Goal: Information Seeking & Learning: Learn about a topic

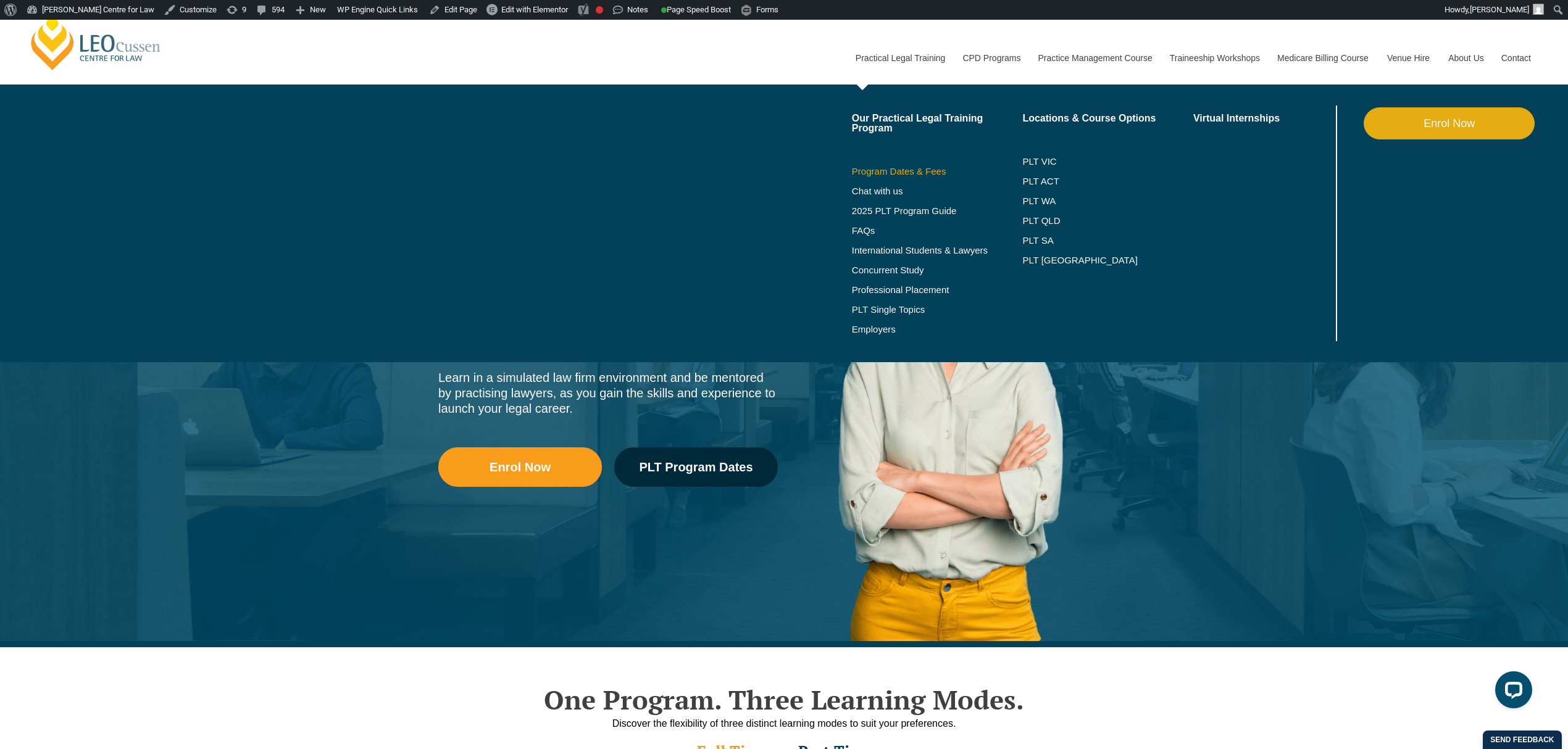
click at [917, 175] on link "Program Dates & Fees" at bounding box center [937, 171] width 171 height 10
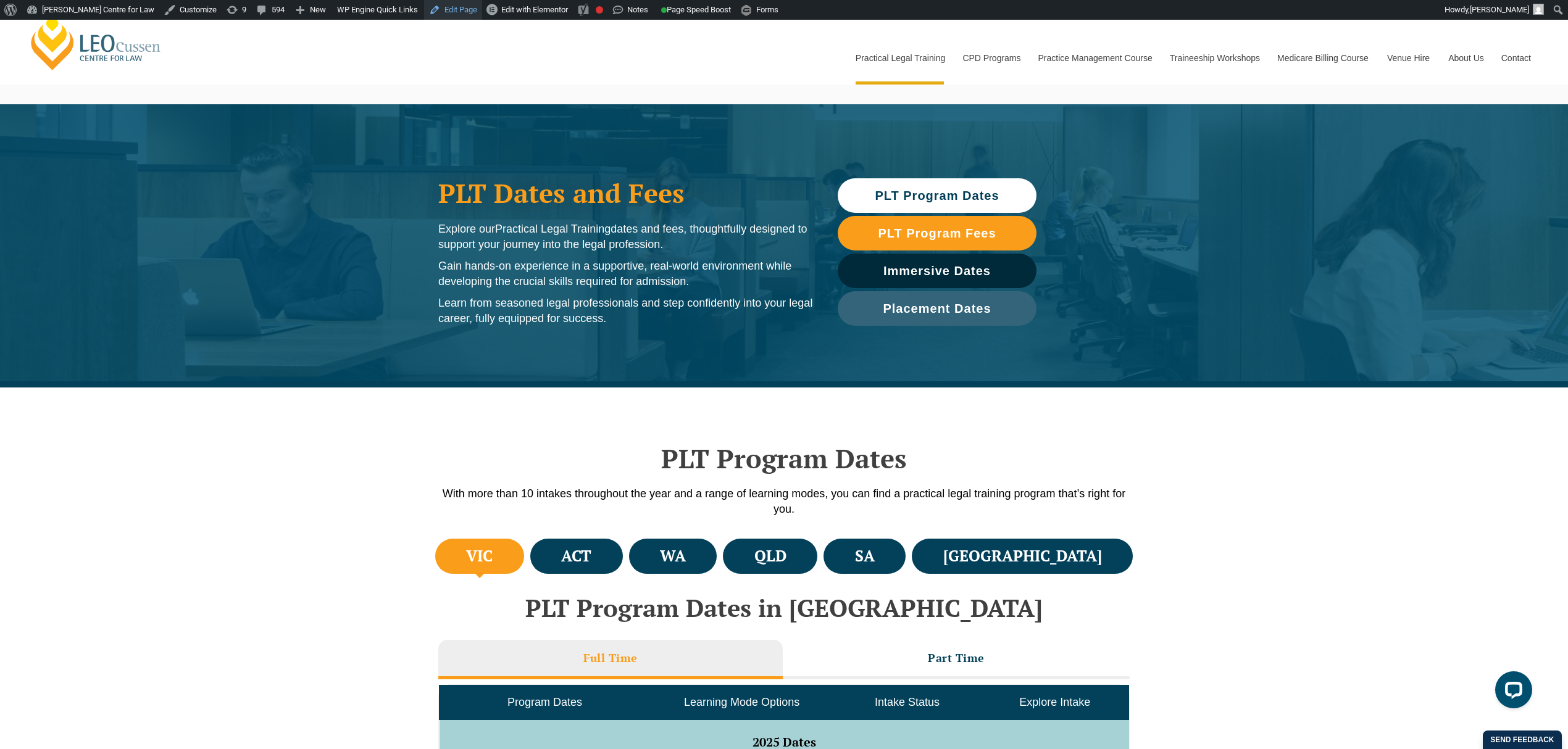
click at [447, 15] on link "Edit Page" at bounding box center [452, 10] width 58 height 20
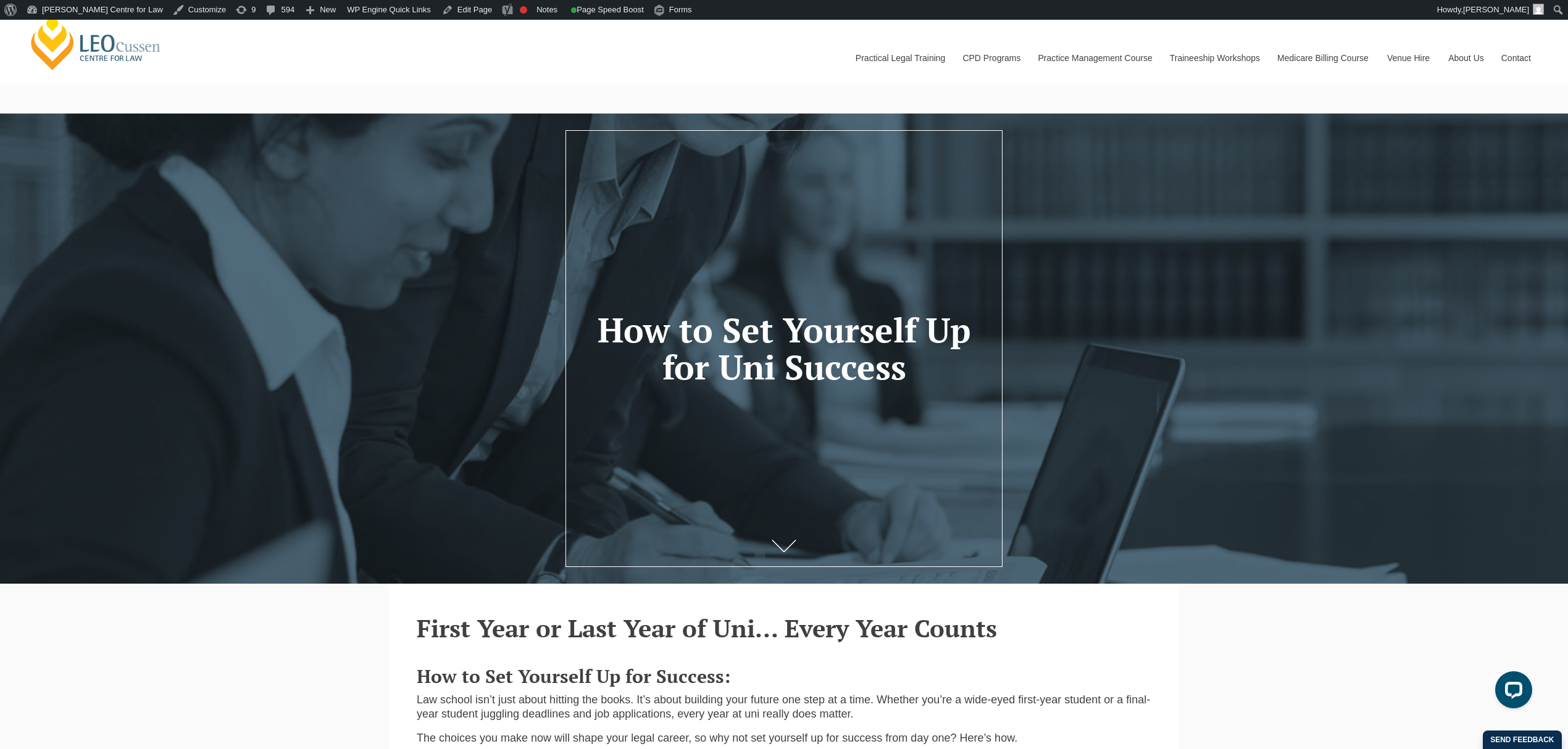
drag, startPoint x: 598, startPoint y: 325, endPoint x: 930, endPoint y: 380, distance: 336.5
click at [930, 380] on h1 "How to Set Yourself Up for Uni Success" at bounding box center [783, 349] width 376 height 75
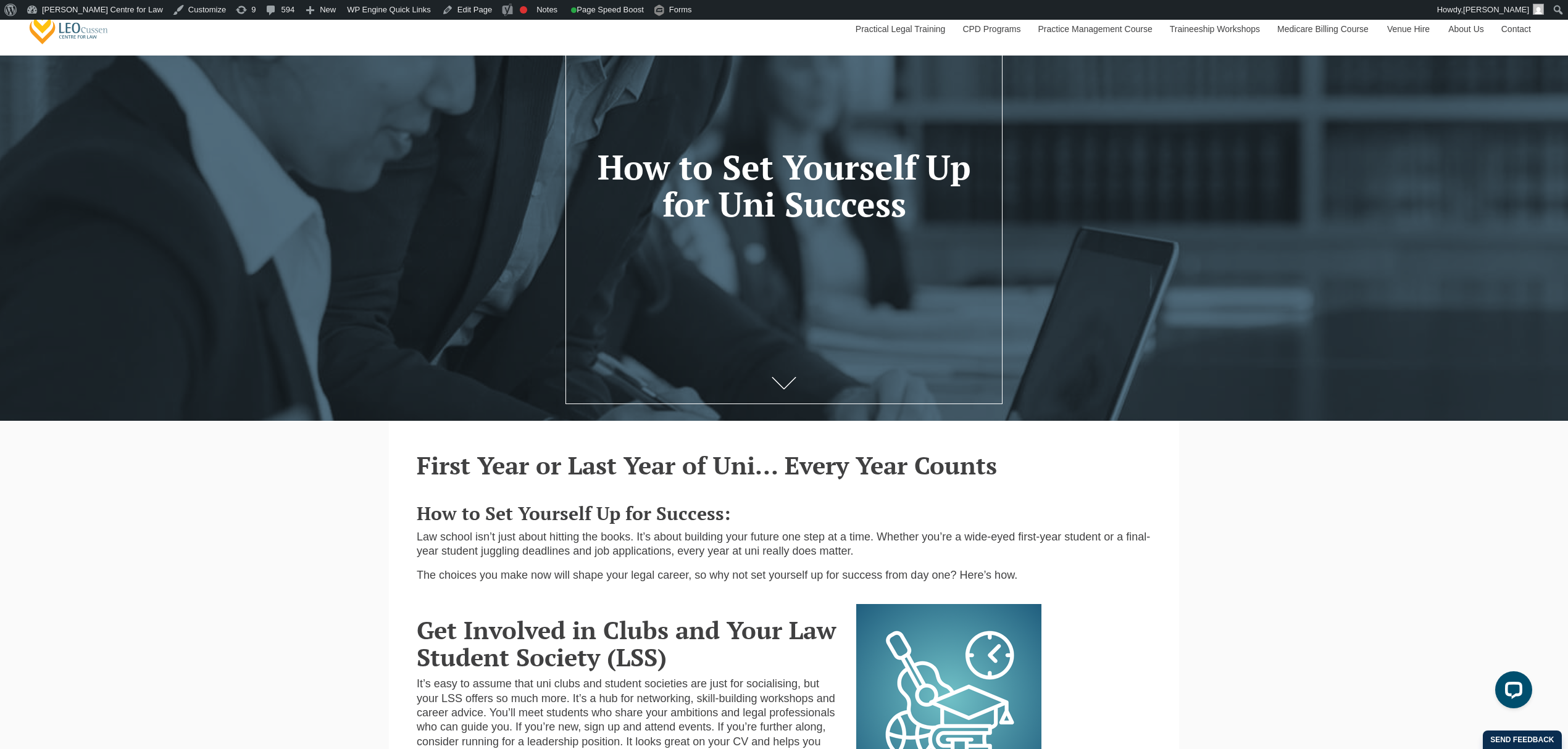
scroll to position [164, 0]
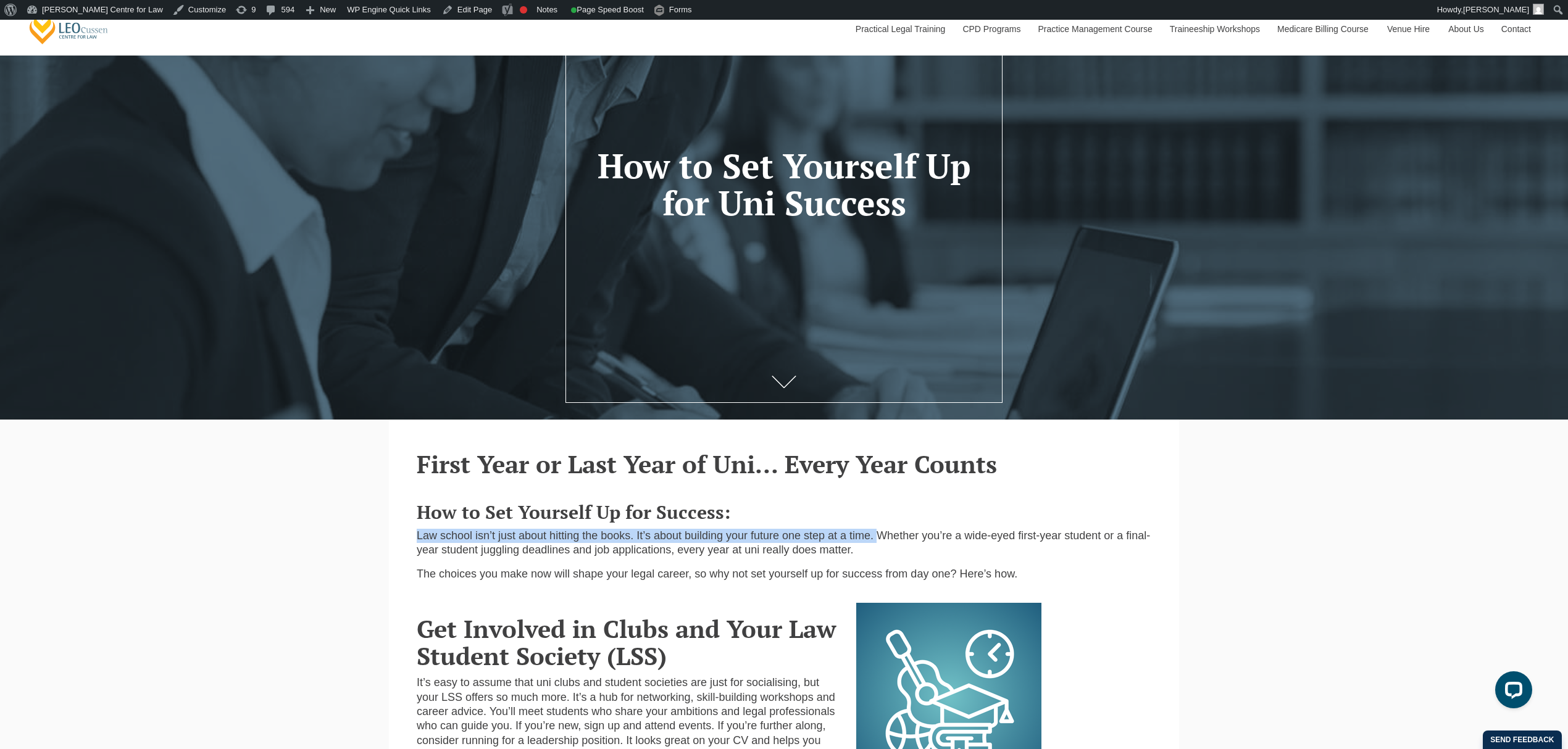
drag, startPoint x: 416, startPoint y: 537, endPoint x: 877, endPoint y: 540, distance: 461.0
click at [877, 540] on span "Law school isn’t just about hitting the books. It’s about building your future …" at bounding box center [783, 542] width 734 height 27
click at [893, 556] on p "Law school isn’t just about hitting the books. It’s about building your future …" at bounding box center [784, 544] width 735 height 29
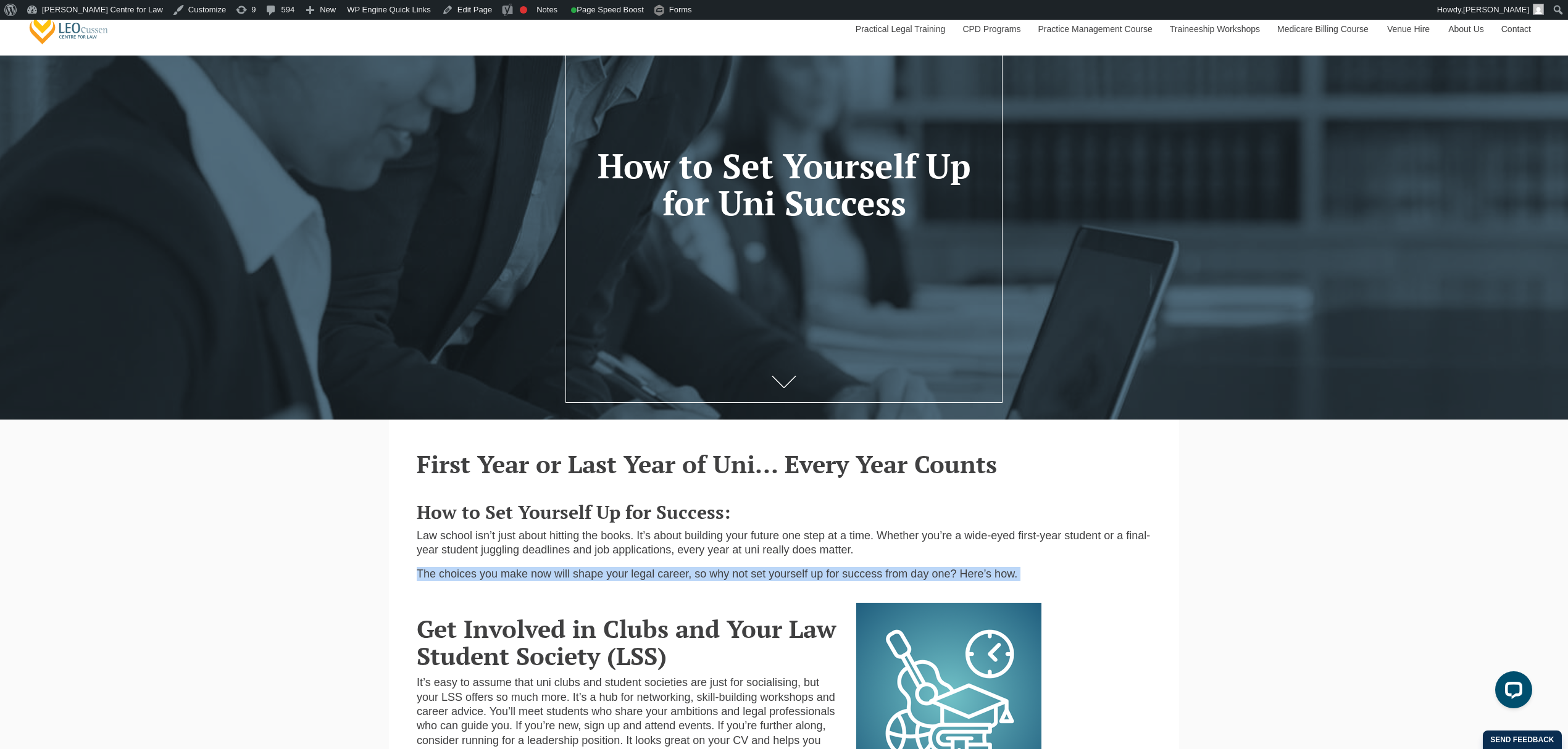
drag, startPoint x: 418, startPoint y: 577, endPoint x: 1085, endPoint y: 571, distance: 667.0
click at [1085, 571] on p "The choices you make now will shape your legal career, so why not set yourself …" at bounding box center [784, 574] width 735 height 15
copy p "The choices you make now will shape your legal career, so why not set yourself …"
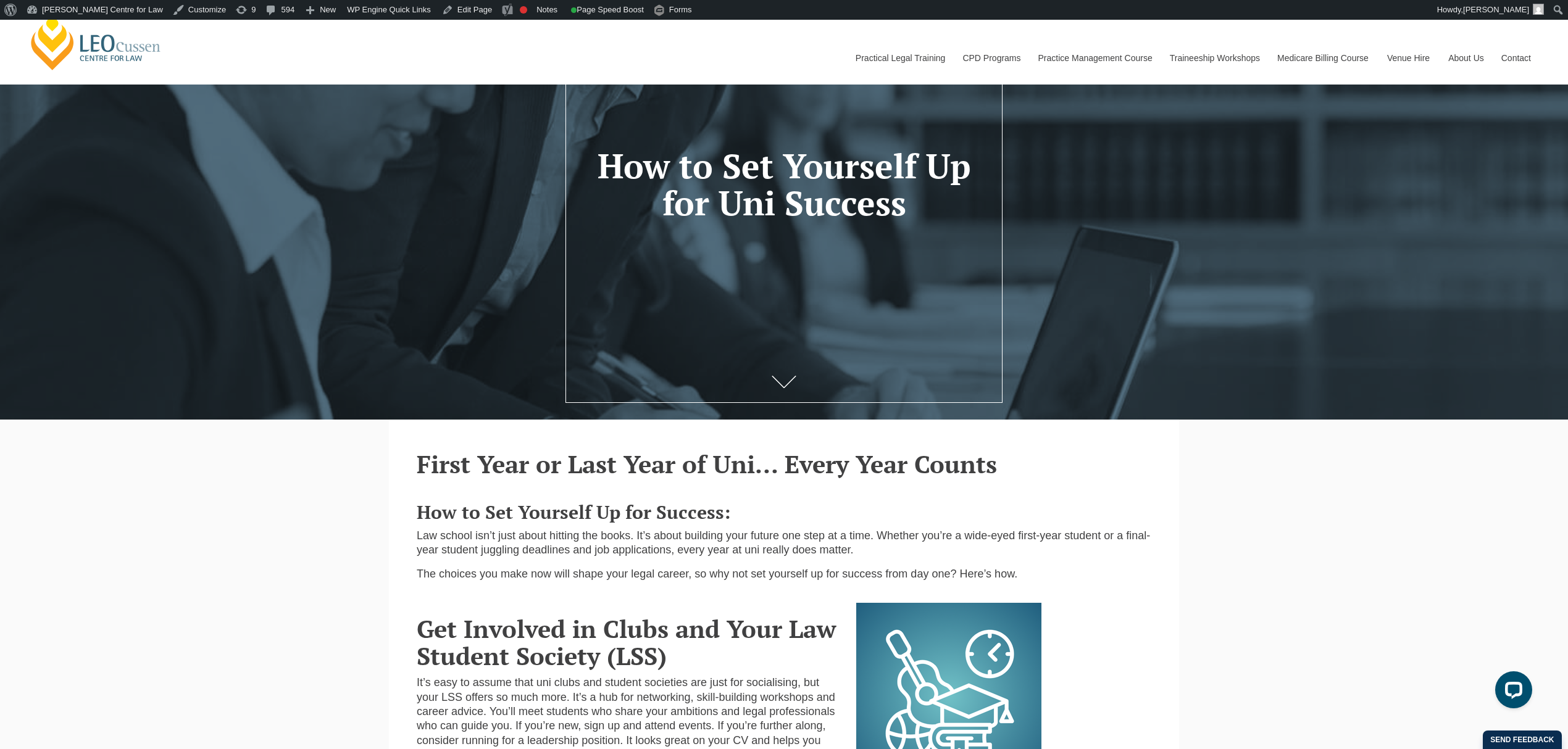
drag, startPoint x: 614, startPoint y: 174, endPoint x: 790, endPoint y: 210, distance: 179.6
click at [790, 210] on h1 "How to Set Yourself Up for Uni Success" at bounding box center [783, 185] width 376 height 75
drag, startPoint x: 606, startPoint y: 171, endPoint x: 895, endPoint y: 206, distance: 291.1
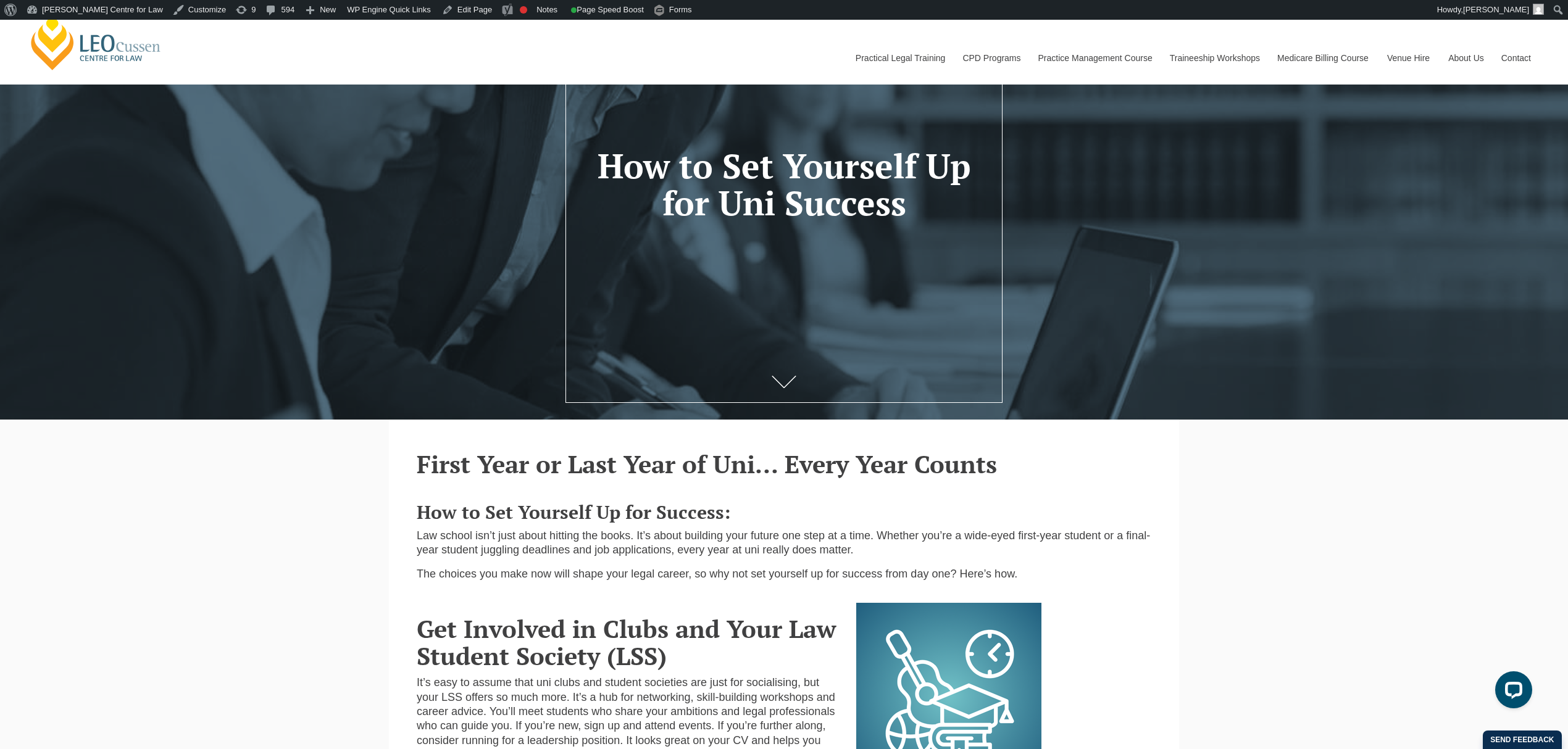
click at [895, 206] on h1 "How to Set Yourself Up for Uni Success" at bounding box center [783, 185] width 376 height 75
click at [905, 210] on h1 "How to Set Yourself Up for Uni Success" at bounding box center [783, 185] width 376 height 75
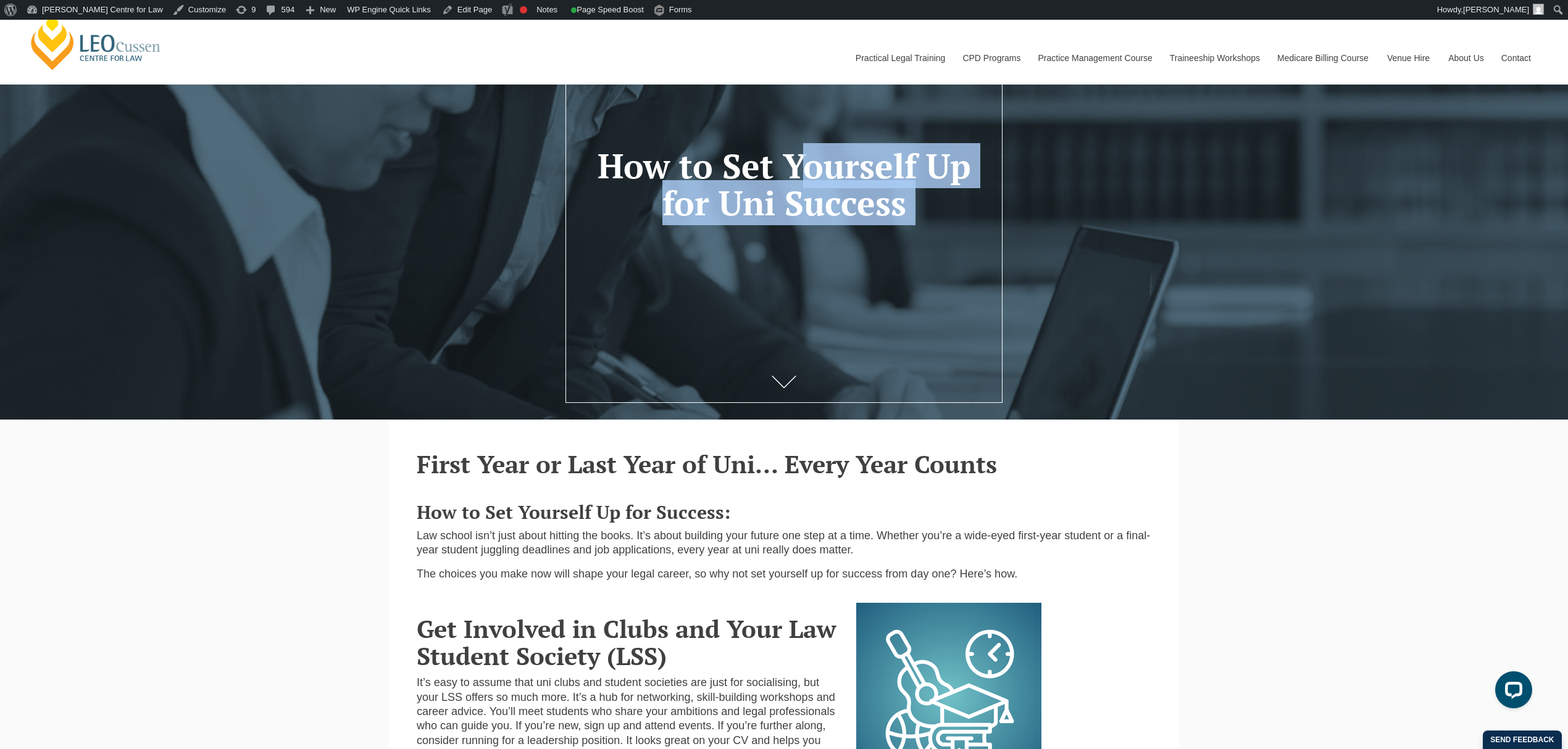
click at [905, 210] on h1 "How to Set Yourself Up for Uni Success" at bounding box center [783, 185] width 376 height 75
copy div "How to Set Yourself Up for Uni Success"
drag, startPoint x: 615, startPoint y: 551, endPoint x: 585, endPoint y: 557, distance: 30.6
click at [615, 551] on span "Law school isn’t just about hitting the books. It’s about building your future …" at bounding box center [783, 542] width 734 height 27
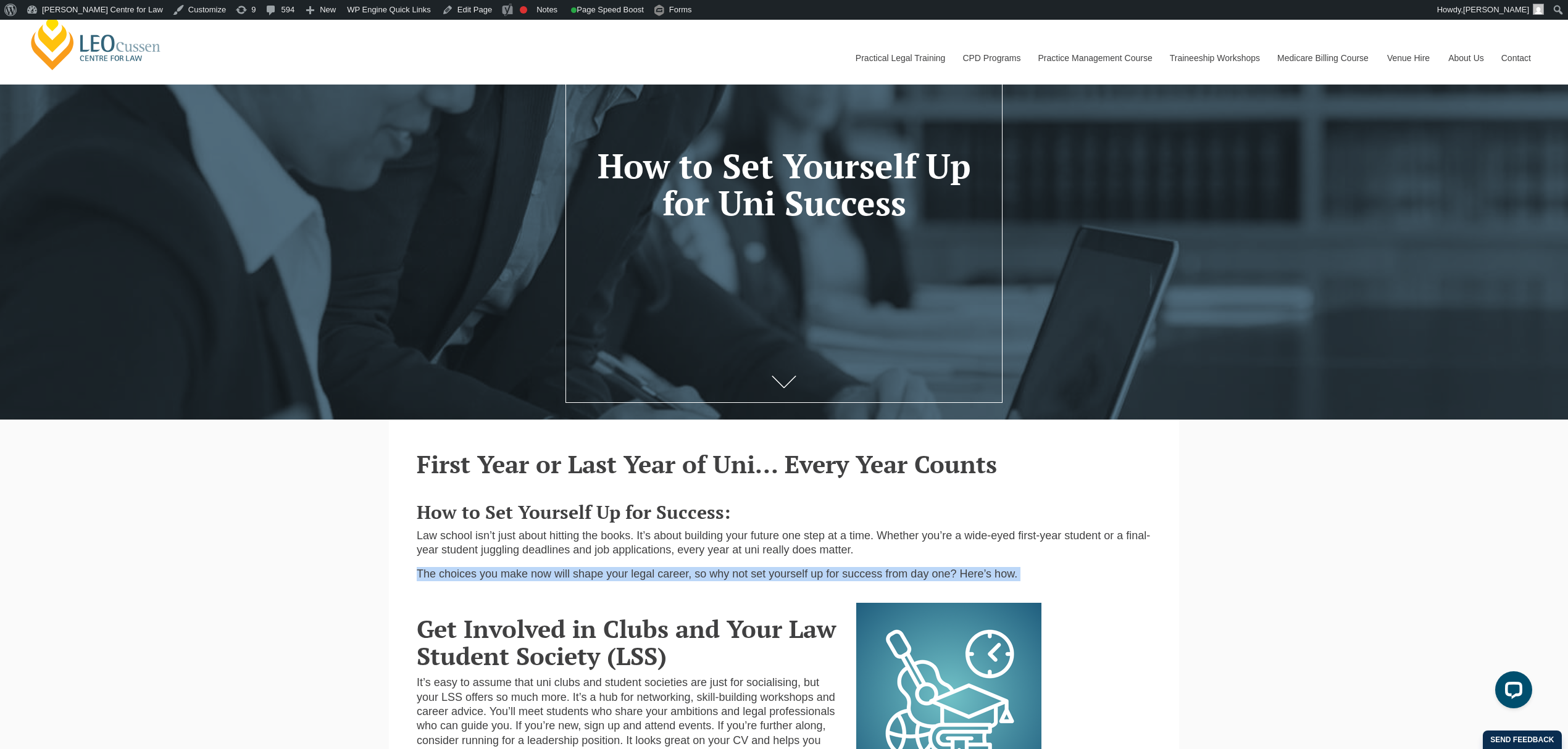
drag, startPoint x: 416, startPoint y: 579, endPoint x: 1073, endPoint y: 584, distance: 657.0
click at [1073, 581] on p "The choices you make now will shape your legal career, so why not set yourself …" at bounding box center [784, 574] width 735 height 15
copy p "The choices you make now will shape your legal career, so why not set yourself …"
